Goal: Use online tool/utility: Utilize a website feature to perform a specific function

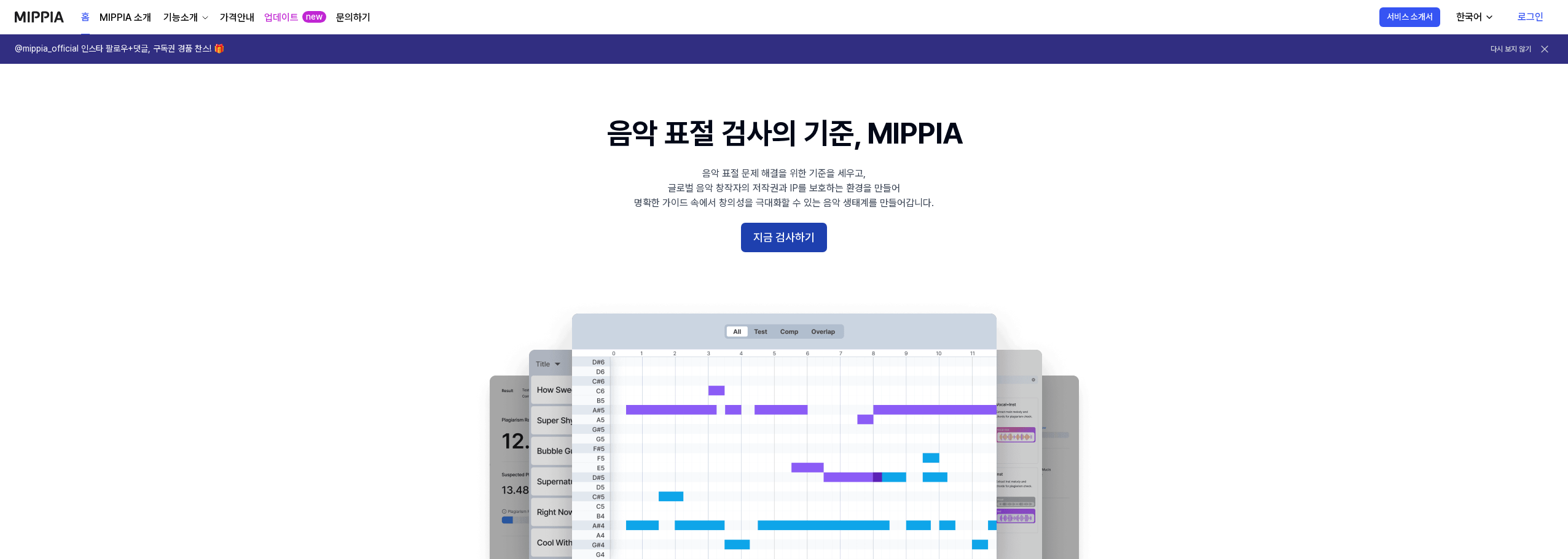
click at [779, 244] on button "지금 검사하기" at bounding box center [784, 237] width 86 height 29
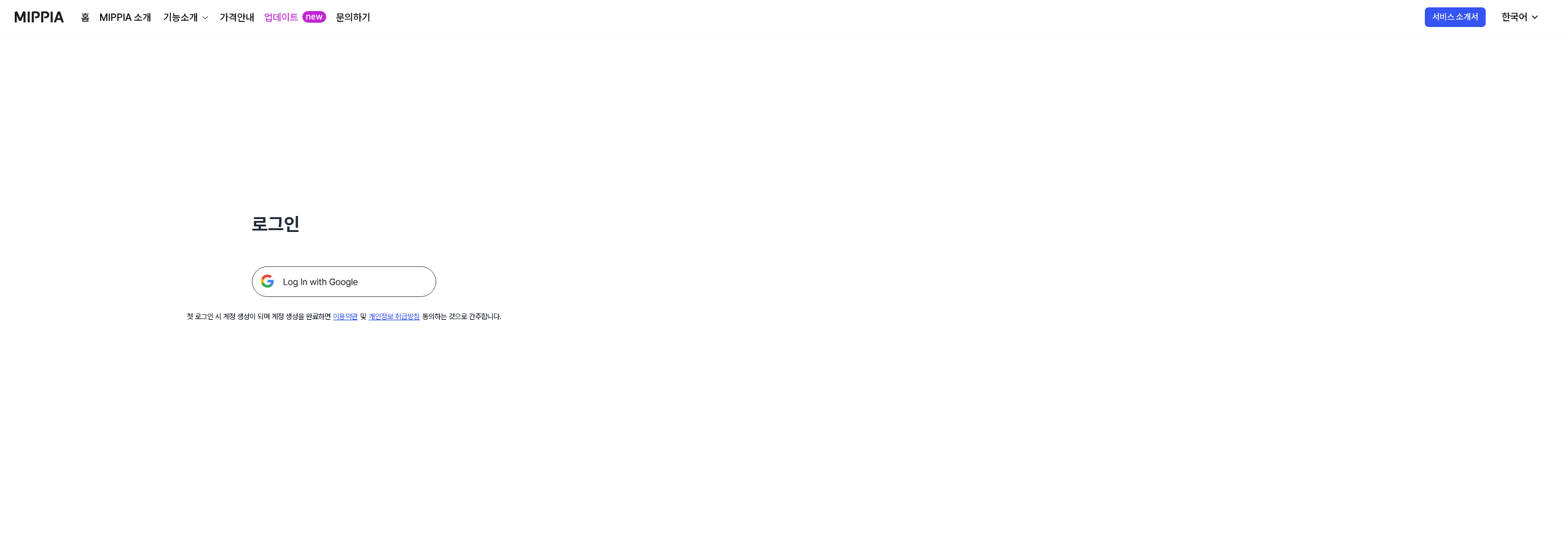
click at [286, 280] on img at bounding box center [344, 282] width 184 height 31
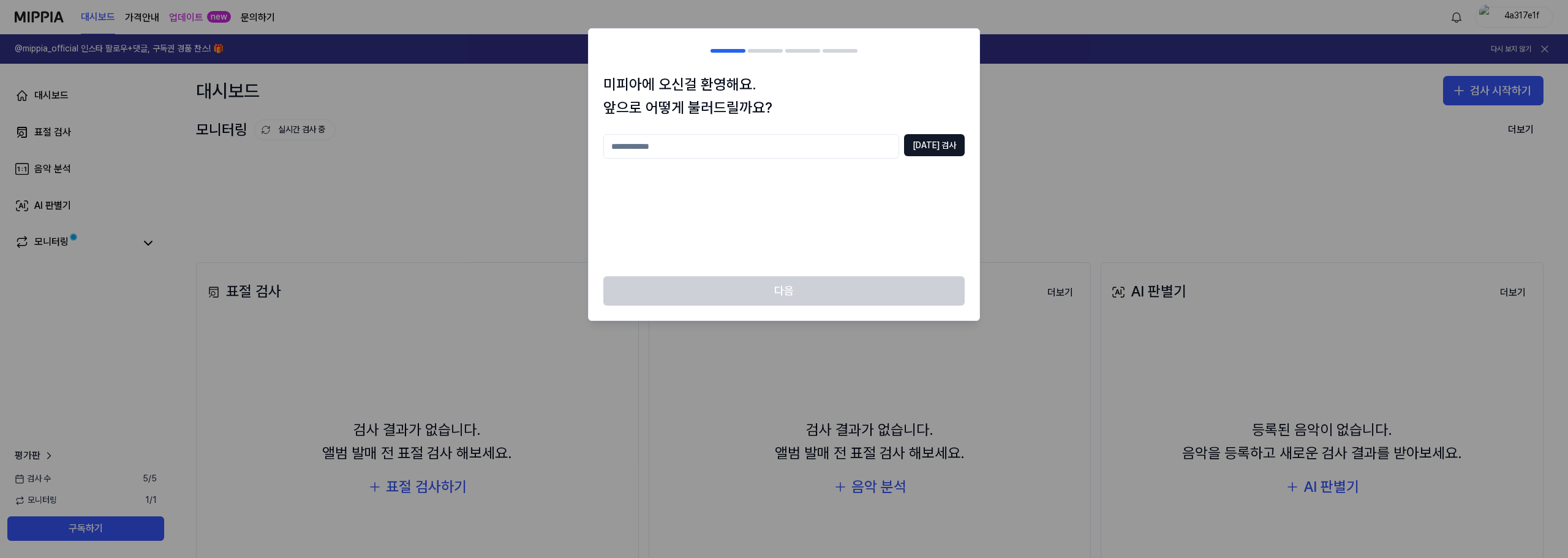
click at [831, 227] on div "[DATE] 검사" at bounding box center [784, 198] width 362 height 127
click at [840, 144] on input "text" at bounding box center [751, 146] width 296 height 24
type input "****"
click at [944, 147] on button "[DATE] 검사" at bounding box center [934, 145] width 61 height 22
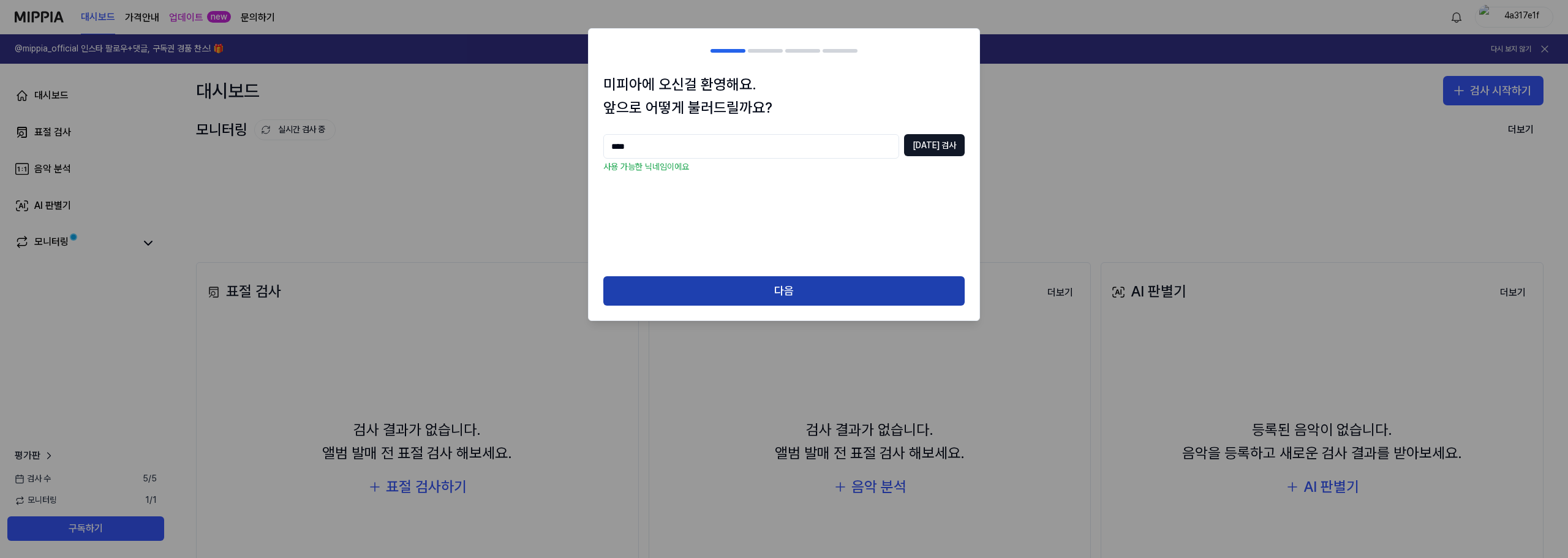
click at [810, 305] on button "다음" at bounding box center [784, 291] width 362 height 29
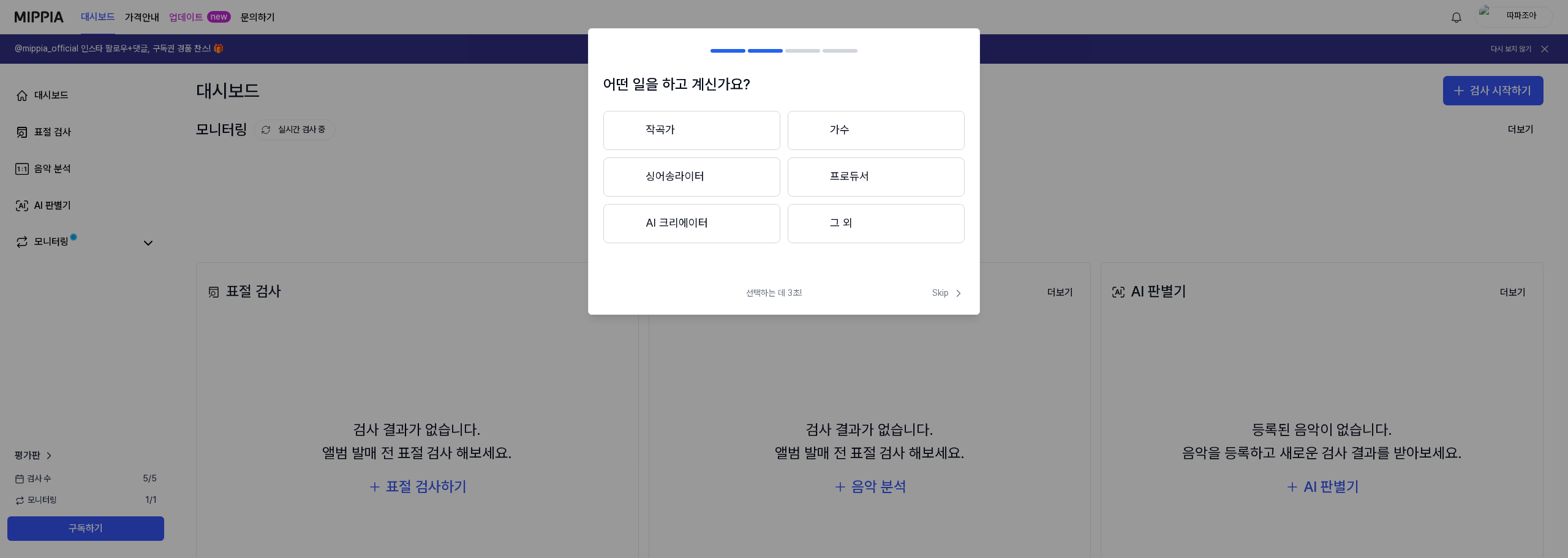
click at [734, 181] on button "싱어송라이터" at bounding box center [691, 177] width 177 height 40
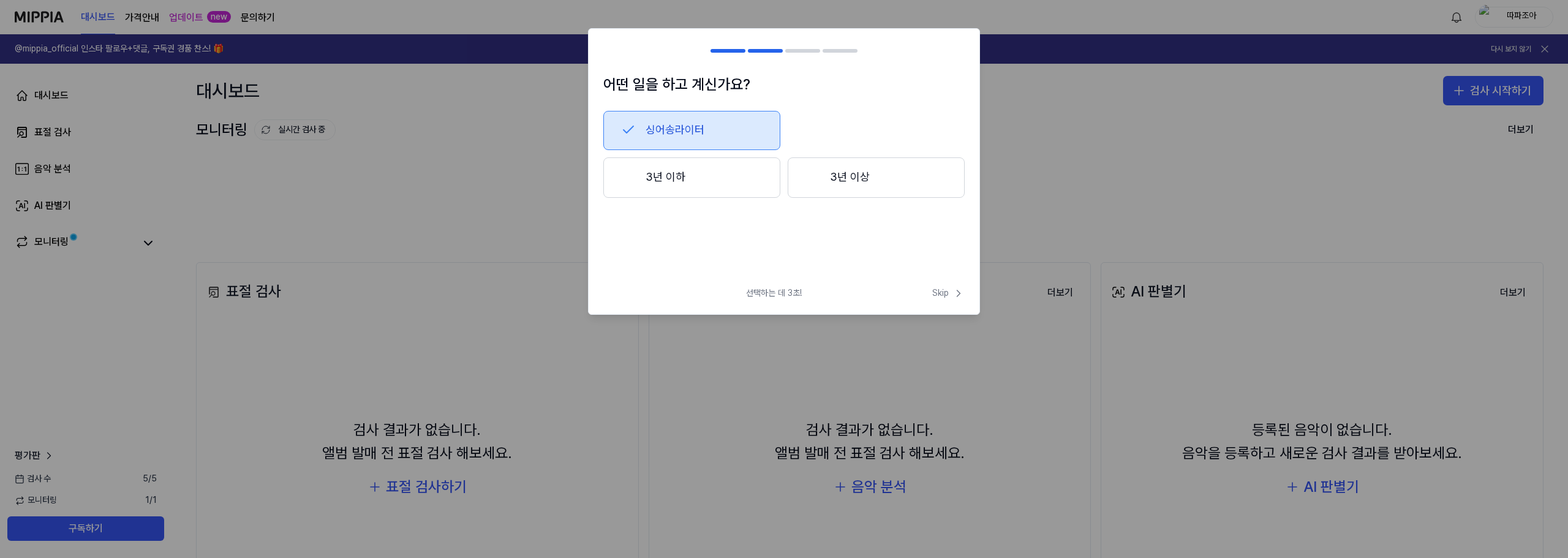
click at [714, 192] on button "3년 이하" at bounding box center [691, 178] width 177 height 41
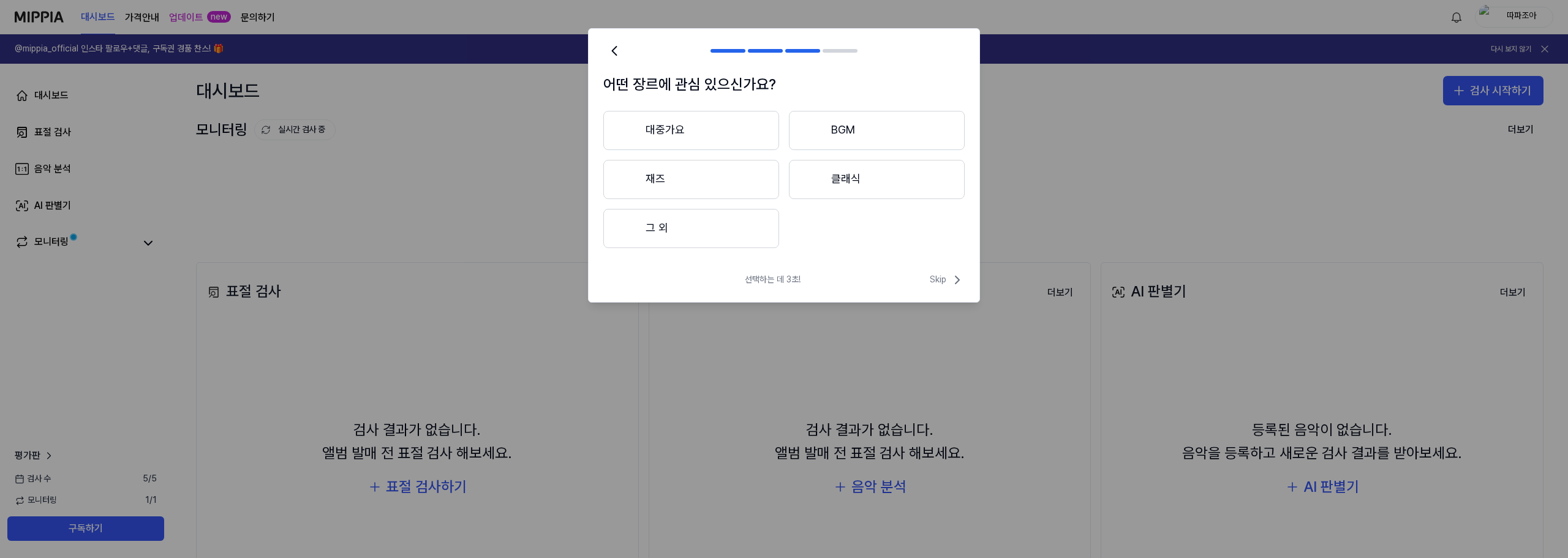
click at [857, 126] on button "BGM" at bounding box center [877, 130] width 176 height 40
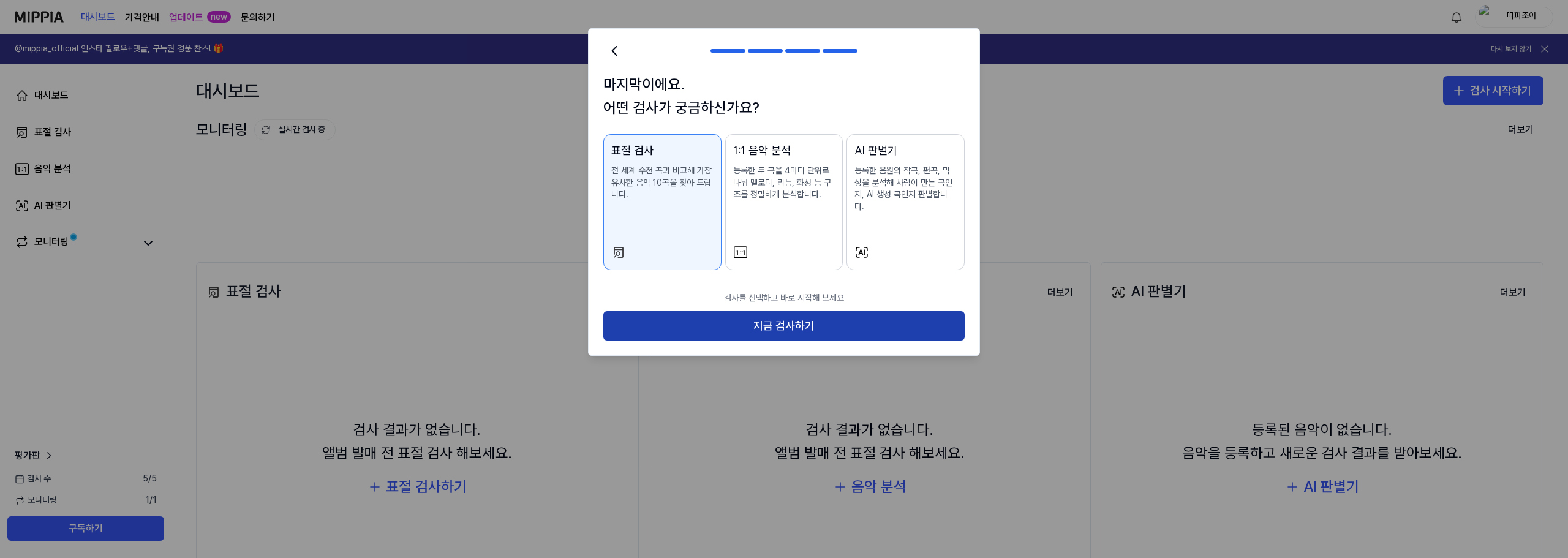
click at [649, 321] on button "지금 검사하기" at bounding box center [784, 326] width 362 height 29
